Goal: Task Accomplishment & Management: Use online tool/utility

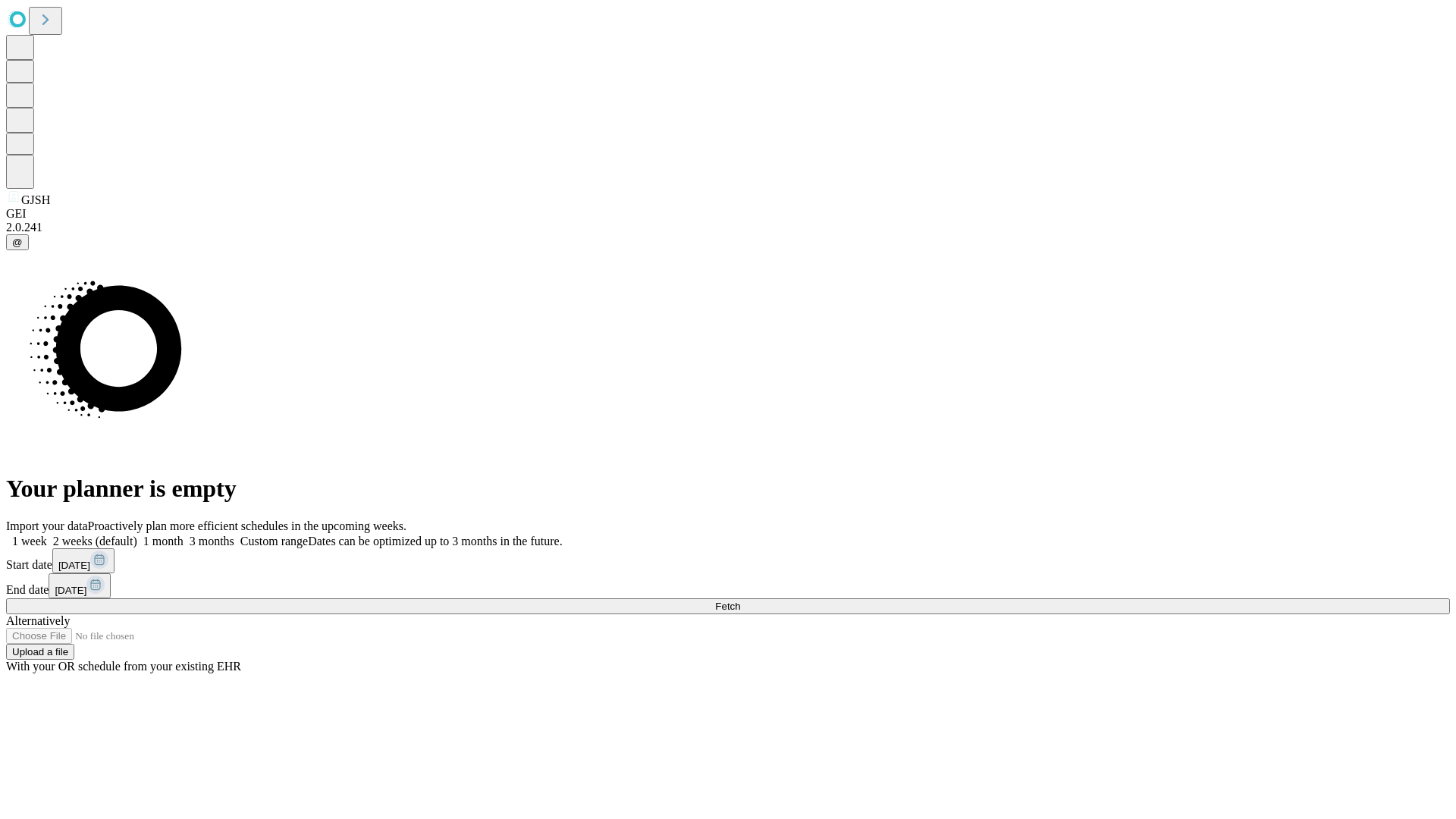
click at [137, 535] on label "2 weeks (default)" at bounding box center [92, 541] width 90 height 13
click at [740, 600] on span "Fetch" at bounding box center [727, 606] width 25 height 12
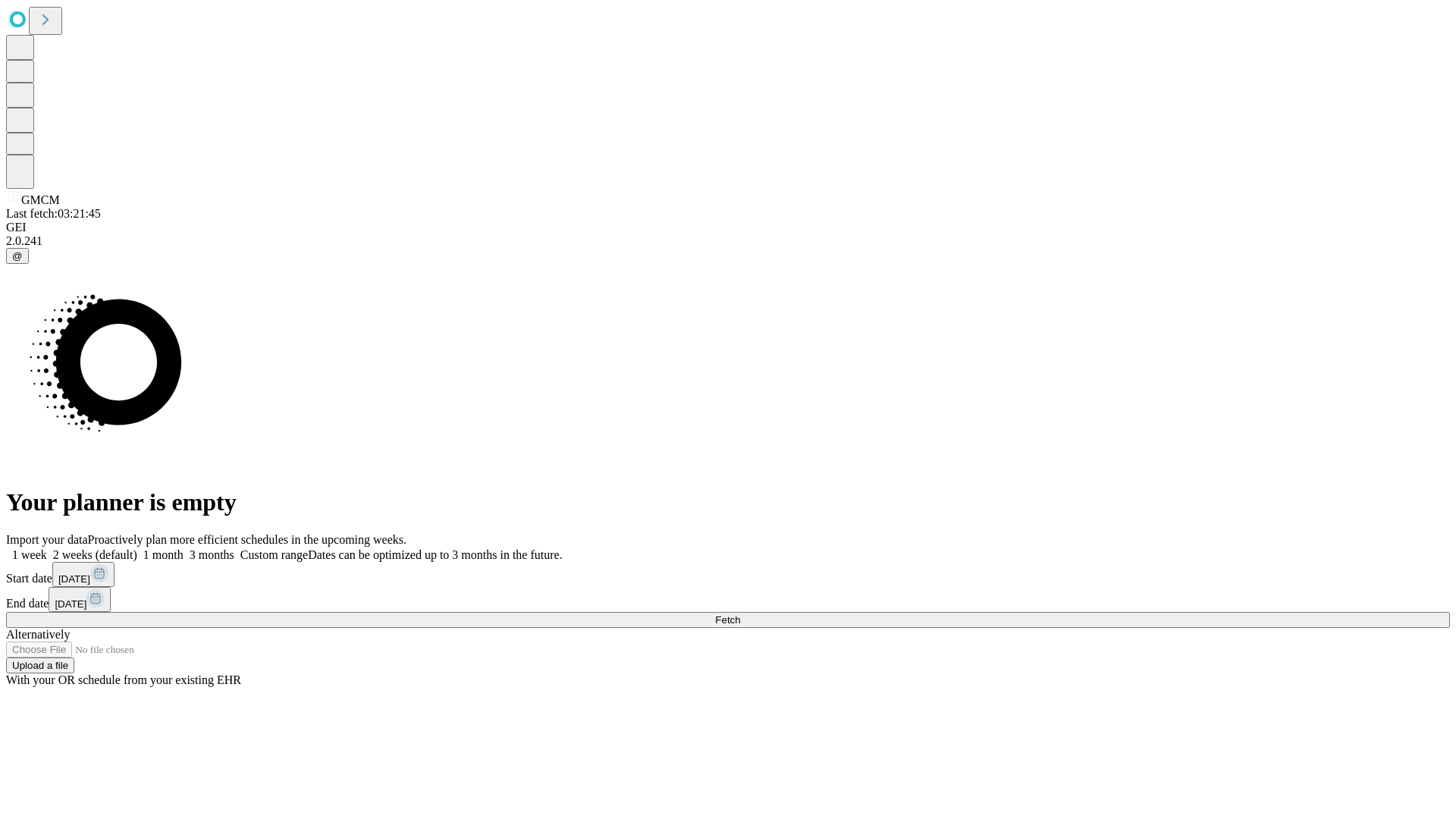
click at [137, 548] on label "2 weeks (default)" at bounding box center [92, 554] width 90 height 13
click at [740, 614] on span "Fetch" at bounding box center [727, 619] width 25 height 12
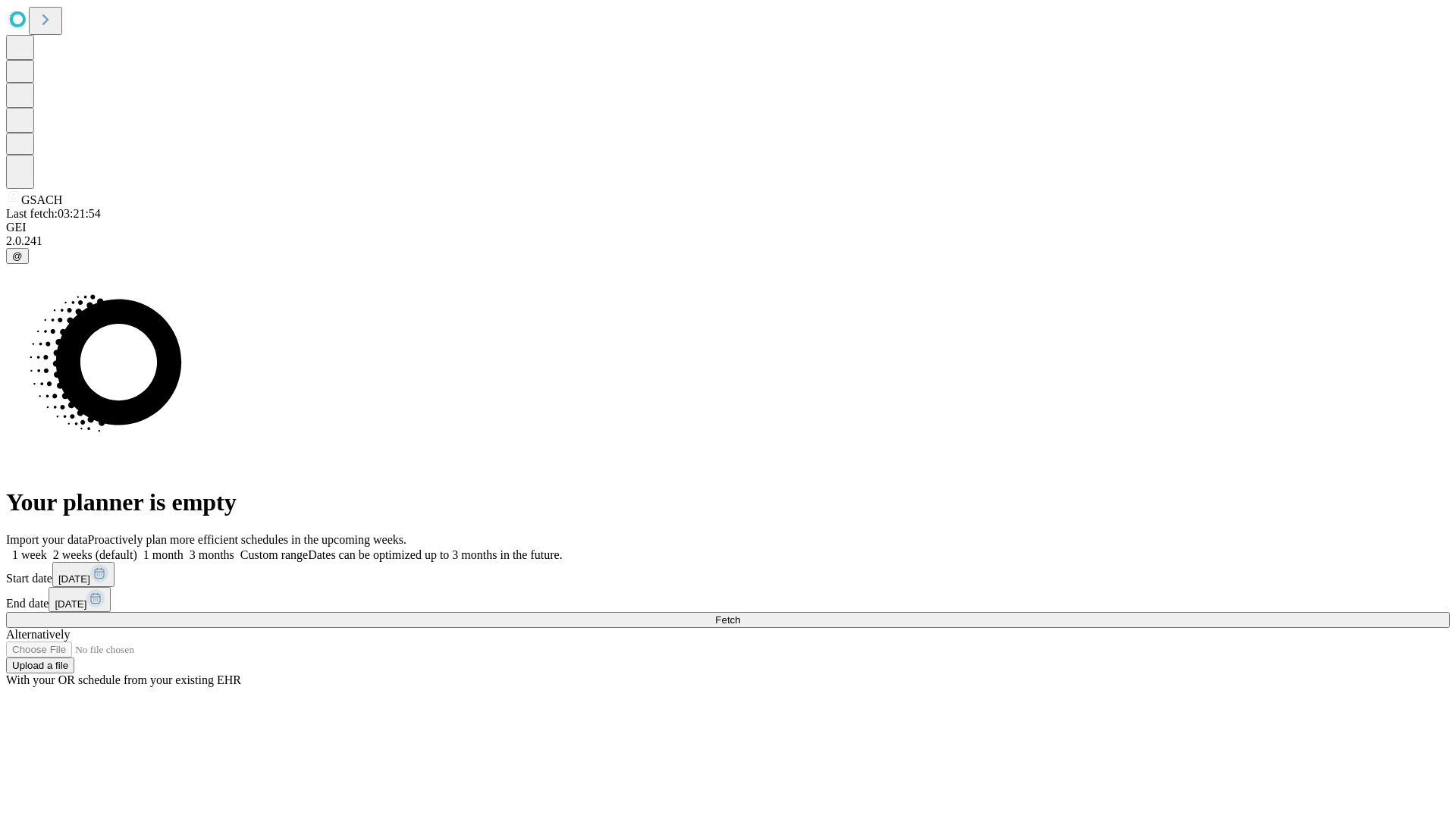
click at [137, 548] on label "2 weeks (default)" at bounding box center [92, 554] width 90 height 13
click at [740, 614] on span "Fetch" at bounding box center [727, 619] width 25 height 12
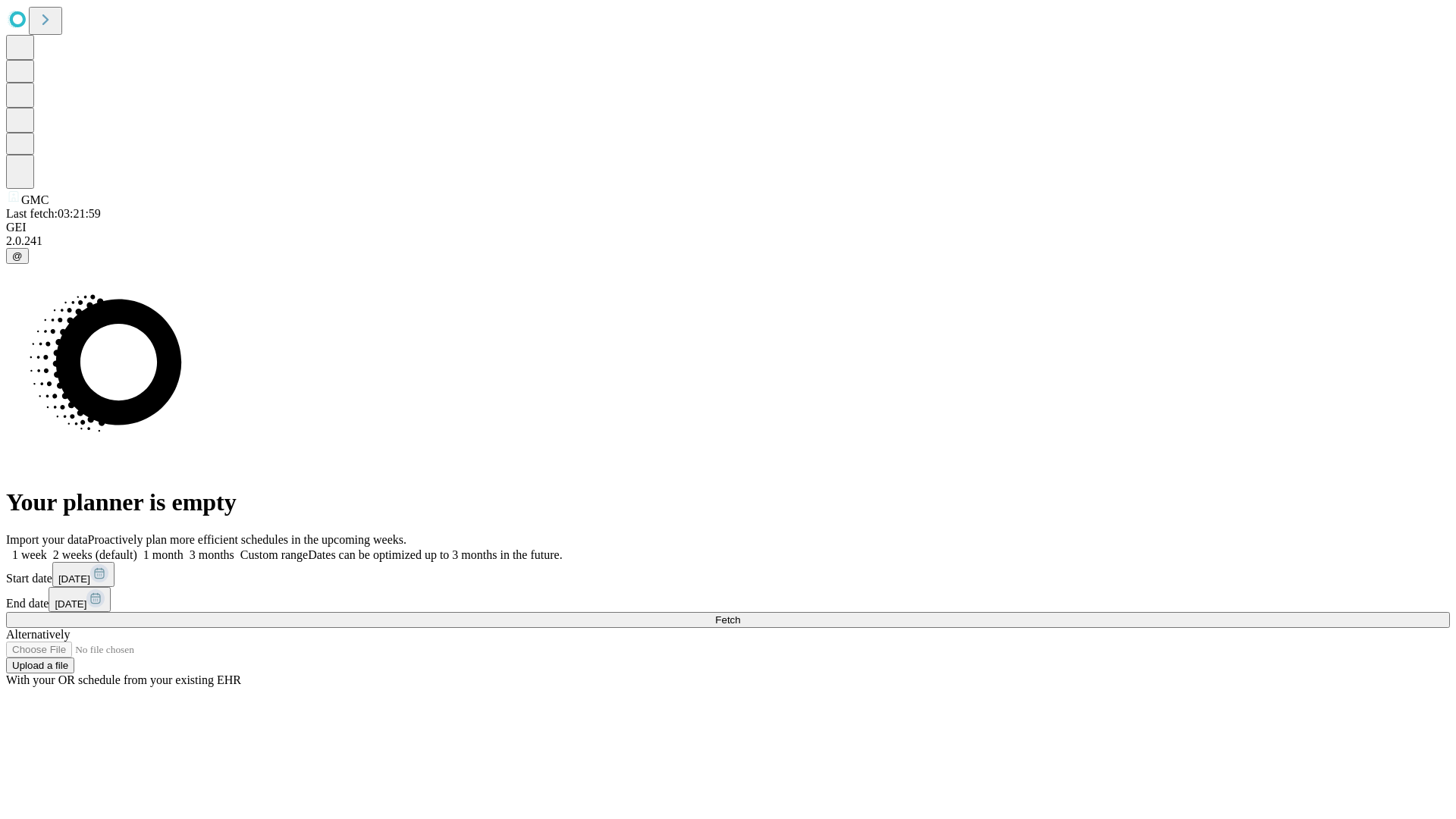
click at [137, 548] on label "2 weeks (default)" at bounding box center [92, 554] width 90 height 13
click at [740, 614] on span "Fetch" at bounding box center [727, 619] width 25 height 12
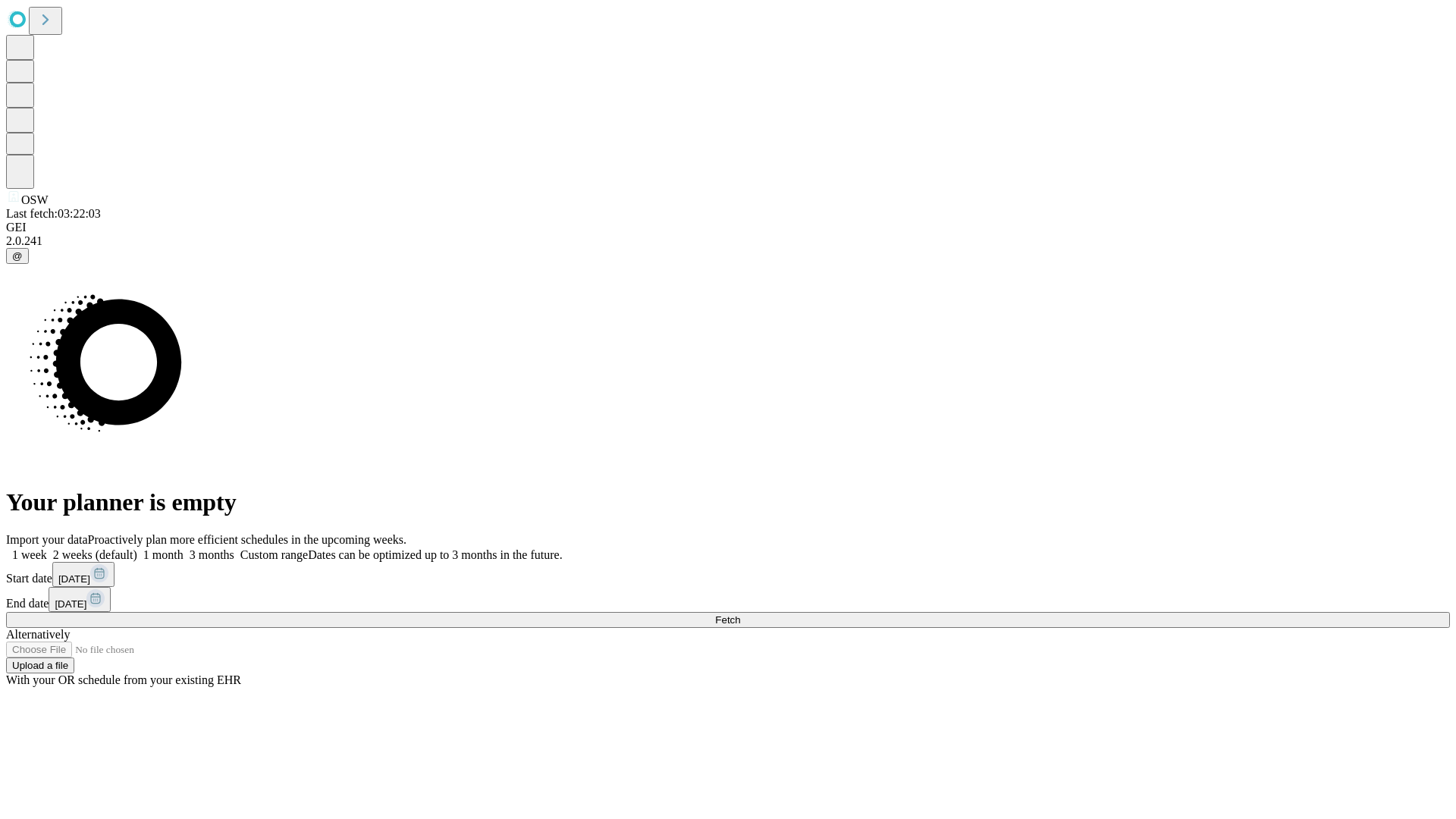
click at [137, 548] on label "2 weeks (default)" at bounding box center [92, 554] width 90 height 13
click at [740, 614] on span "Fetch" at bounding box center [727, 619] width 25 height 12
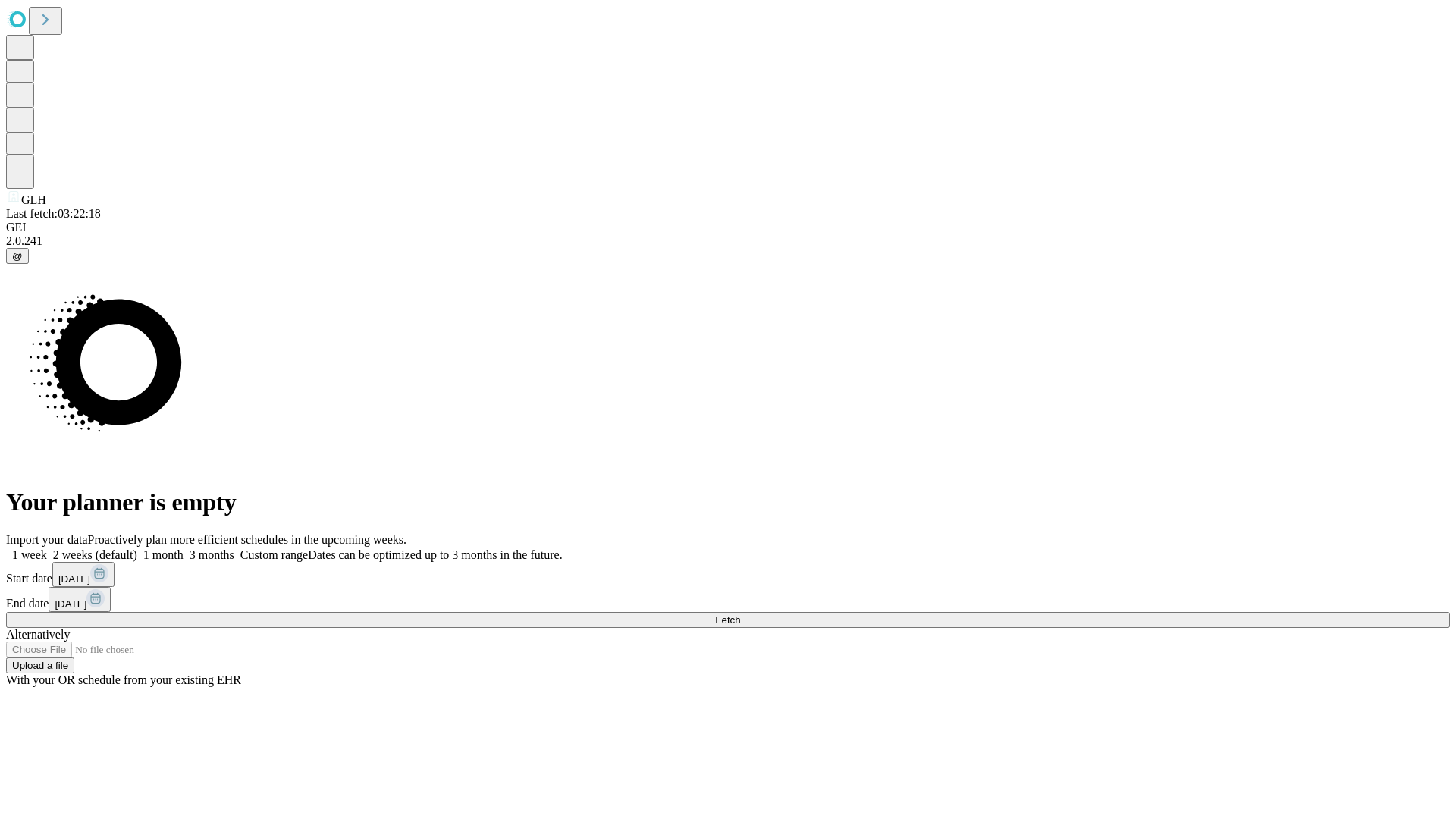
click at [137, 548] on label "2 weeks (default)" at bounding box center [92, 554] width 90 height 13
click at [740, 614] on span "Fetch" at bounding box center [727, 619] width 25 height 12
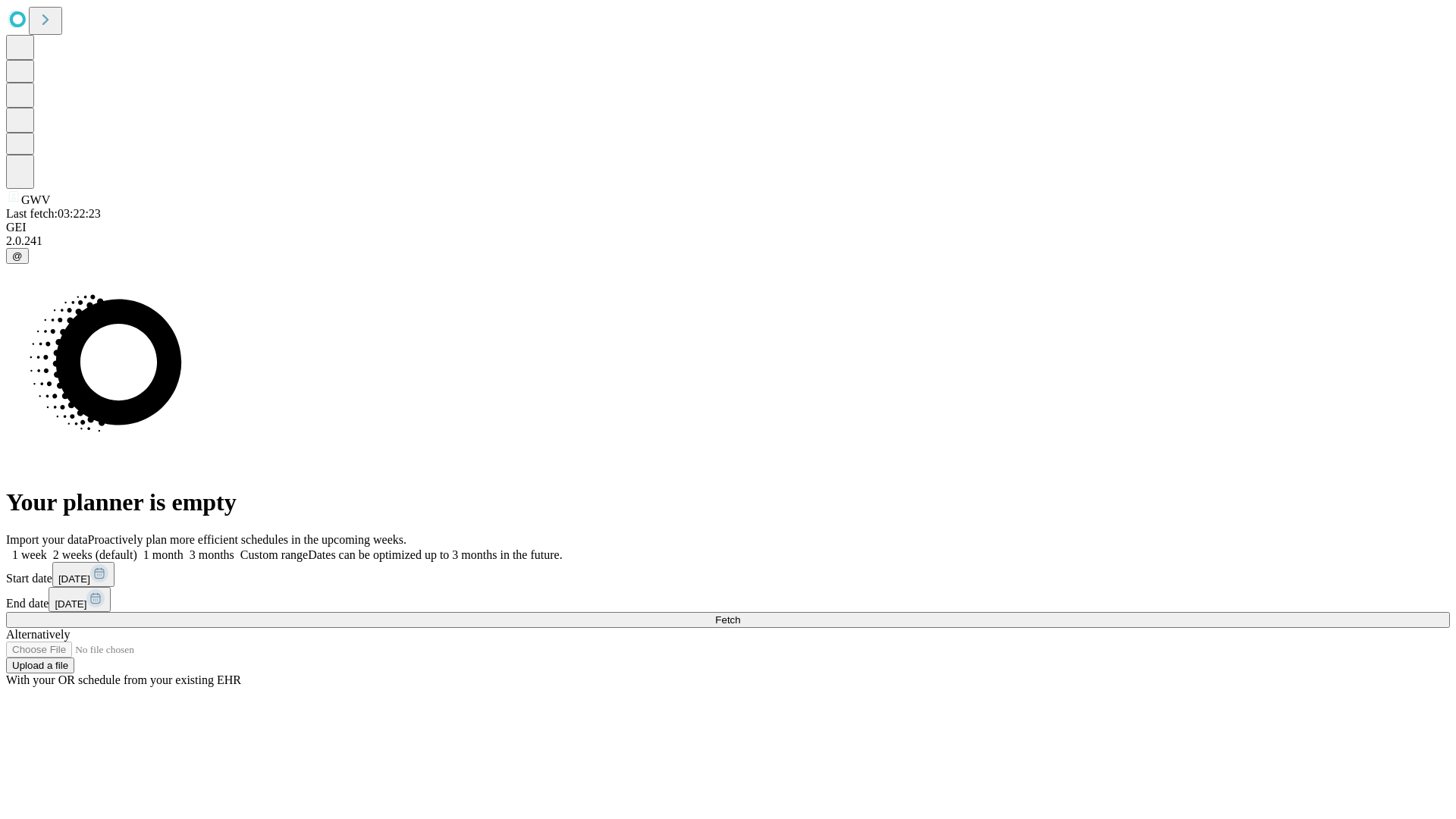
click at [137, 548] on label "2 weeks (default)" at bounding box center [92, 554] width 90 height 13
click at [740, 614] on span "Fetch" at bounding box center [727, 619] width 25 height 12
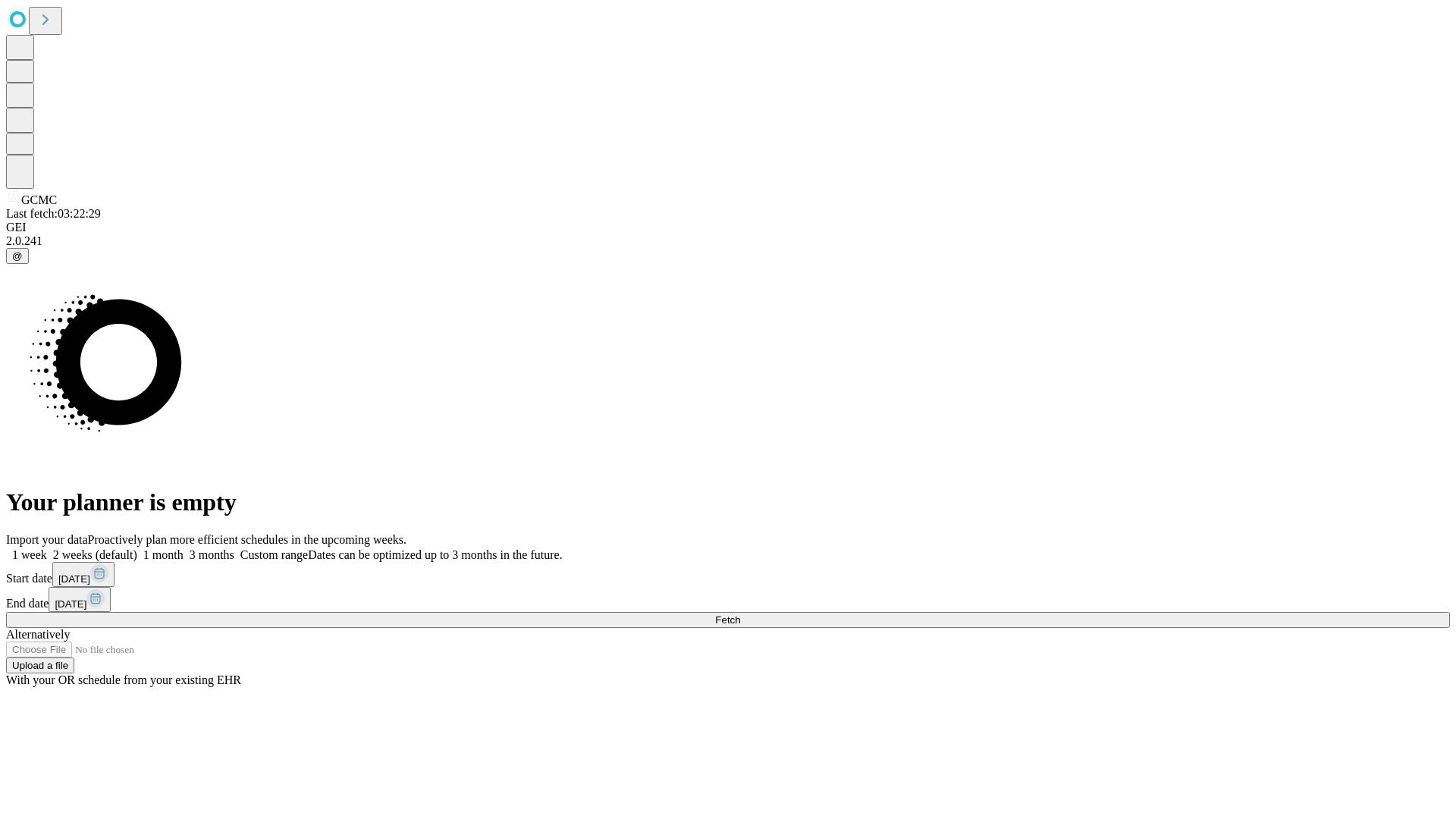
click at [137, 548] on label "2 weeks (default)" at bounding box center [92, 554] width 90 height 13
click at [740, 614] on span "Fetch" at bounding box center [727, 619] width 25 height 12
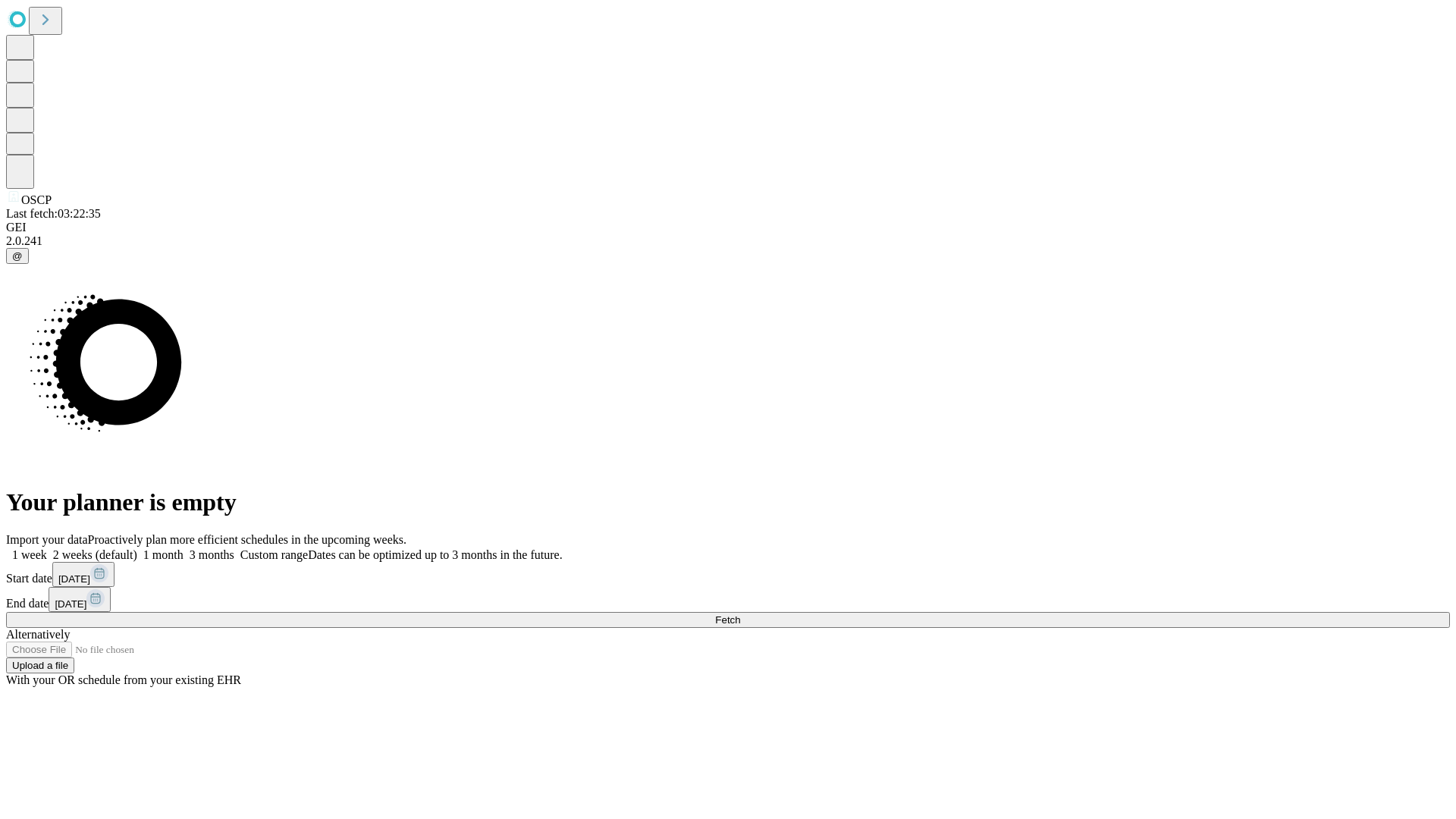
click at [137, 548] on label "2 weeks (default)" at bounding box center [92, 554] width 90 height 13
click at [740, 614] on span "Fetch" at bounding box center [727, 619] width 25 height 12
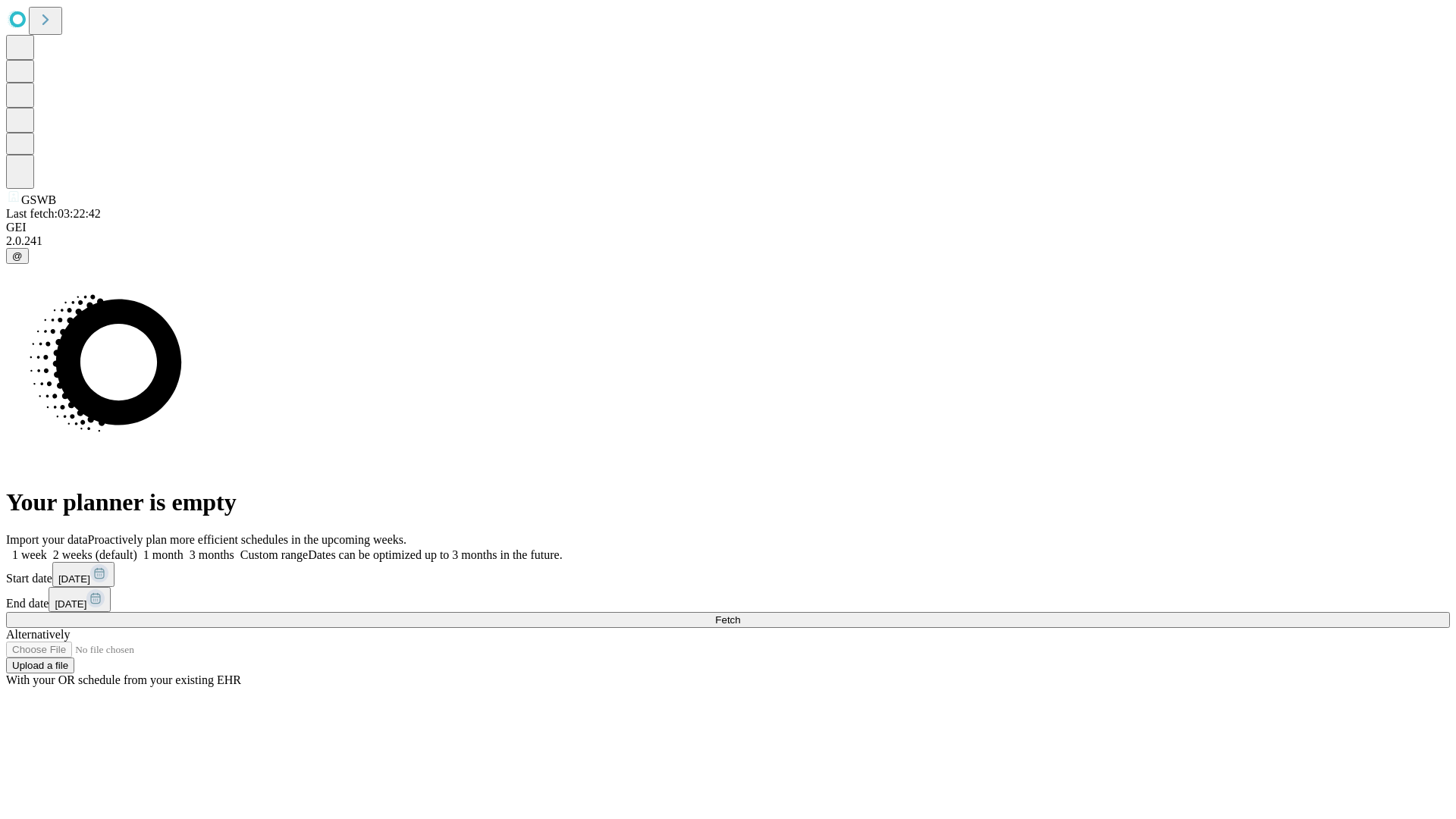
click at [137, 548] on label "2 weeks (default)" at bounding box center [92, 554] width 90 height 13
click at [740, 614] on span "Fetch" at bounding box center [727, 619] width 25 height 12
